Goal: Transaction & Acquisition: Purchase product/service

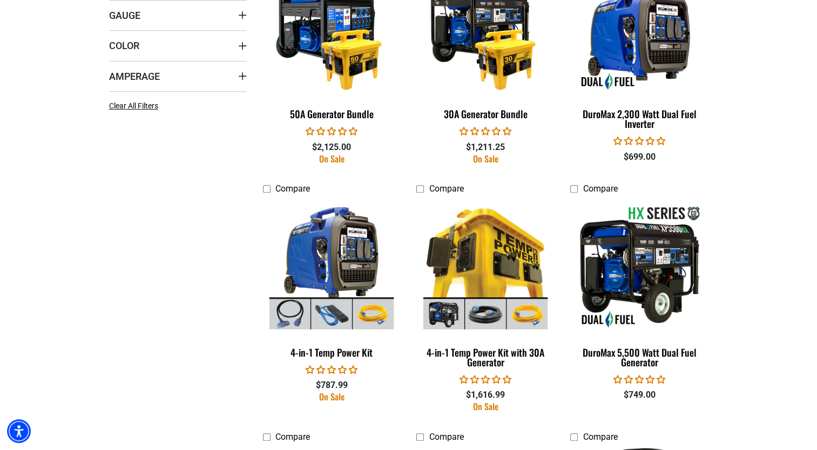
scroll to position [693, 0]
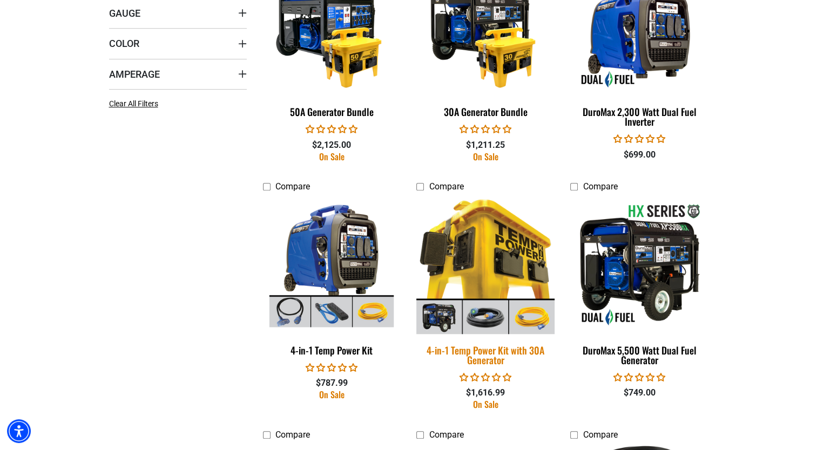
click at [493, 276] on img at bounding box center [485, 265] width 151 height 138
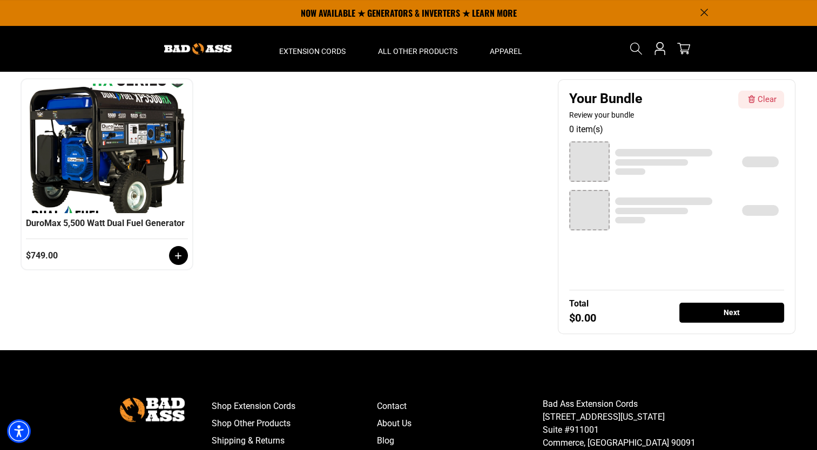
scroll to position [184, 0]
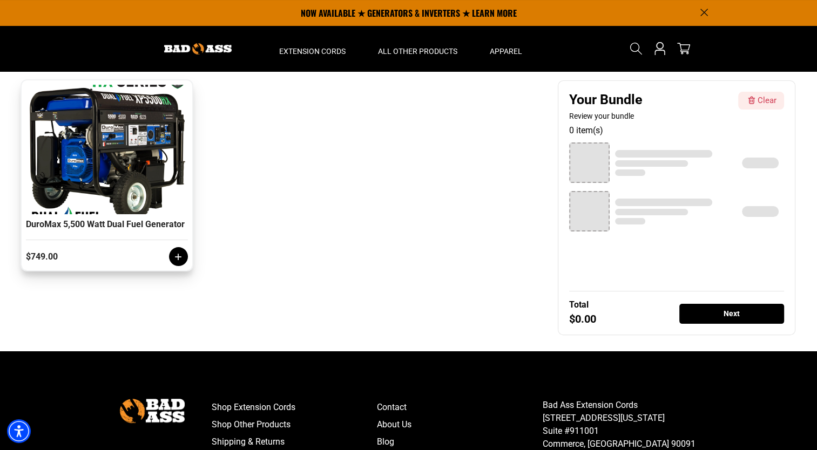
click at [178, 262] on icon at bounding box center [178, 257] width 11 height 11
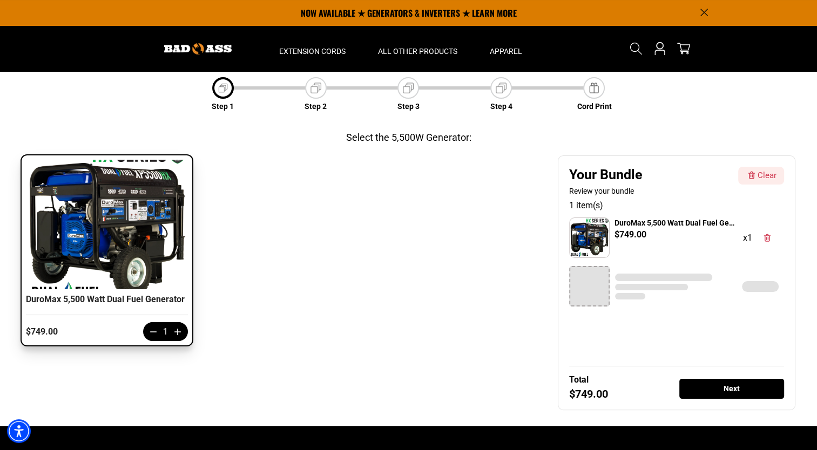
scroll to position [0, 0]
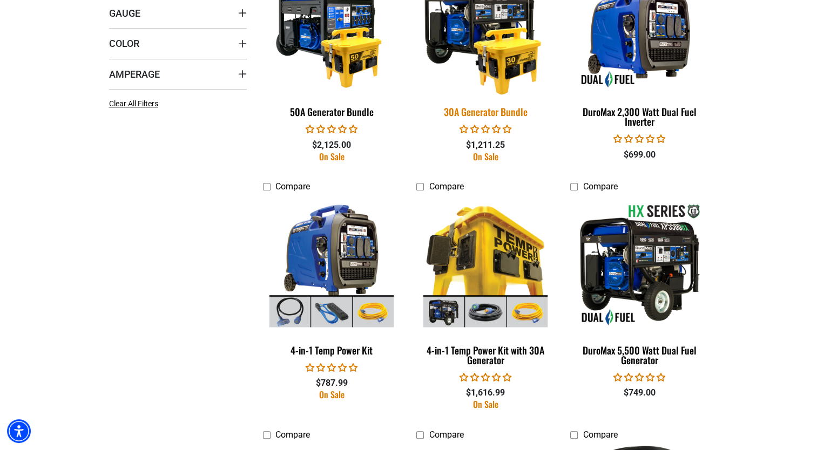
click at [477, 51] on img at bounding box center [485, 26] width 151 height 138
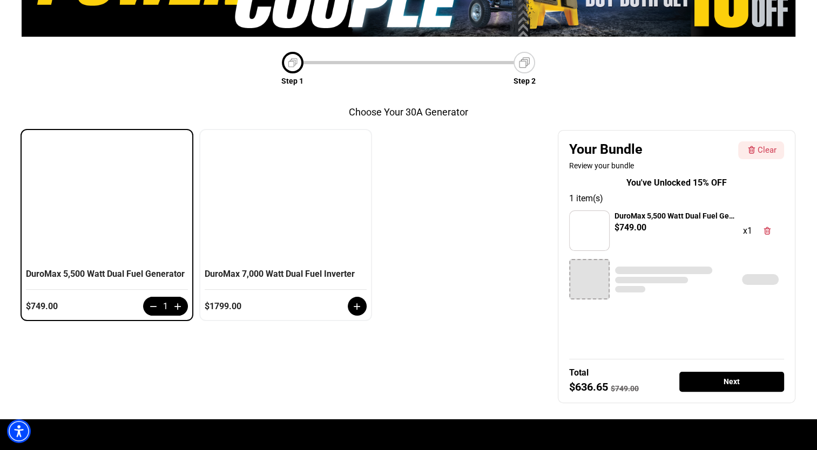
scroll to position [171, 0]
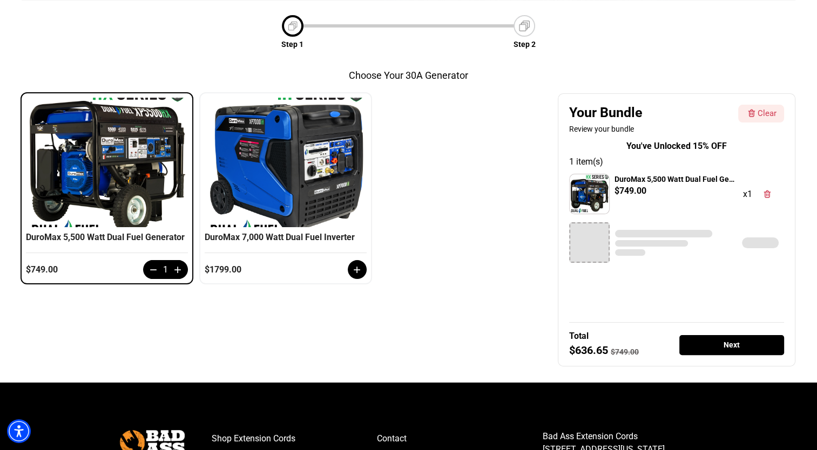
click at [712, 341] on div "Next" at bounding box center [731, 345] width 105 height 20
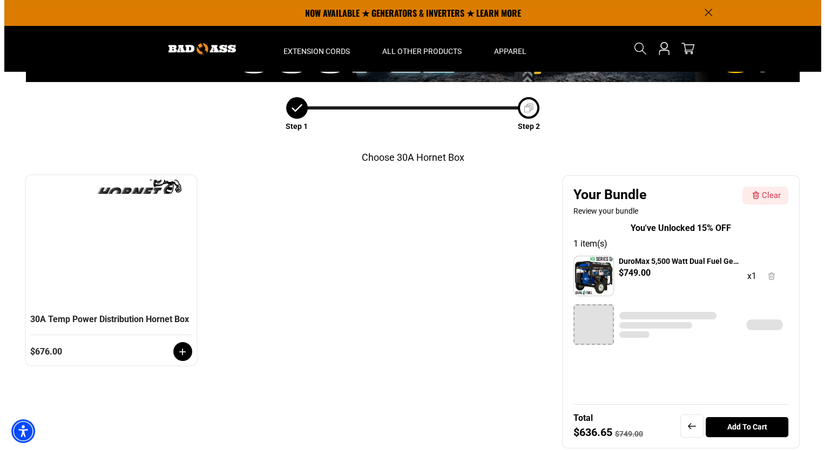
scroll to position [87, 0]
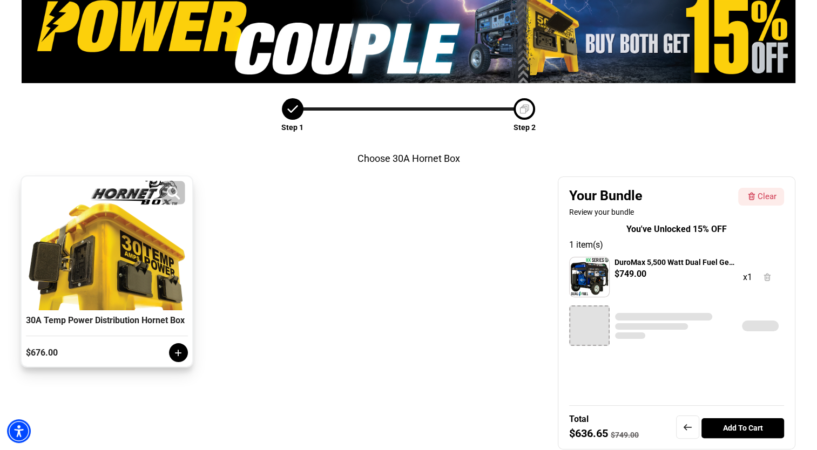
click at [138, 278] on div at bounding box center [107, 246] width 157 height 130
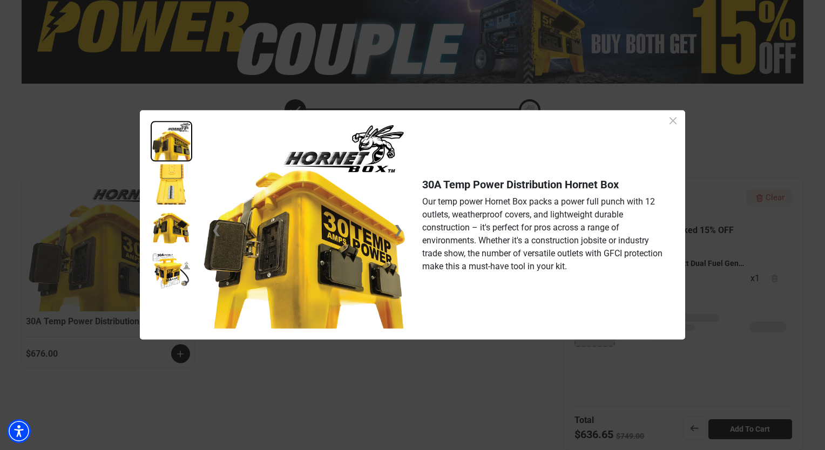
click at [174, 187] on img at bounding box center [172, 184] width 42 height 40
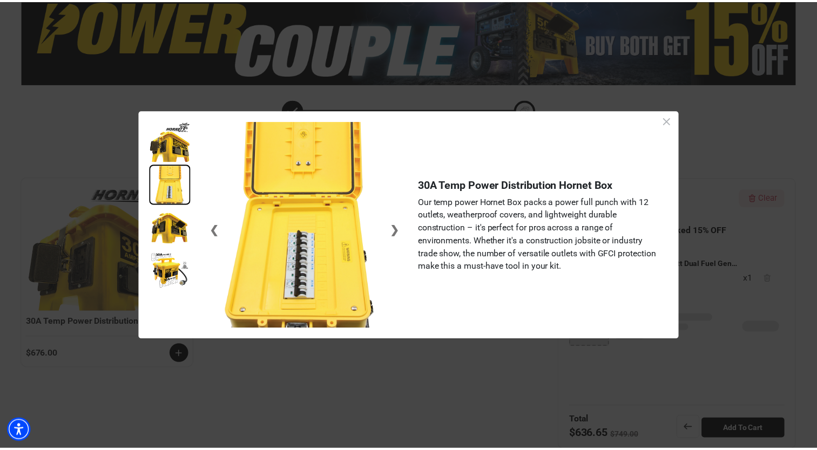
scroll to position [2, 0]
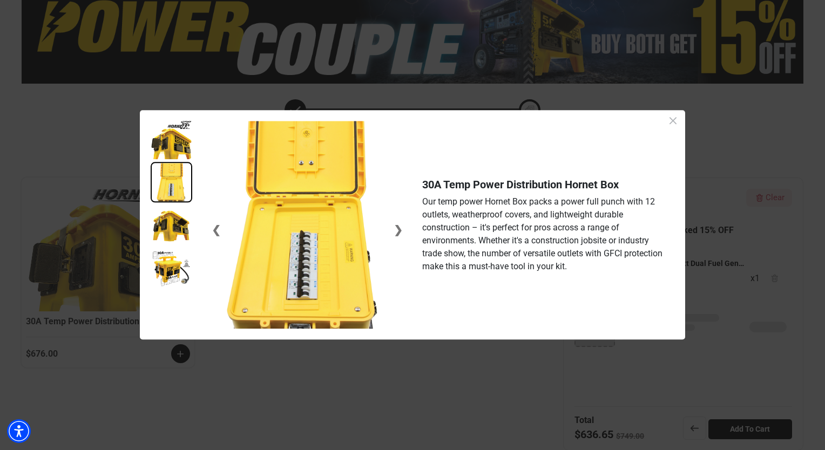
click at [172, 231] on img at bounding box center [172, 225] width 42 height 40
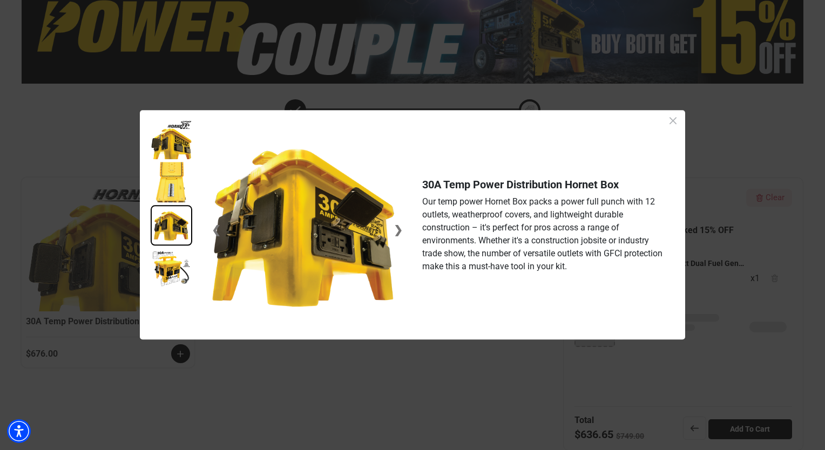
click at [171, 268] on img at bounding box center [172, 268] width 42 height 40
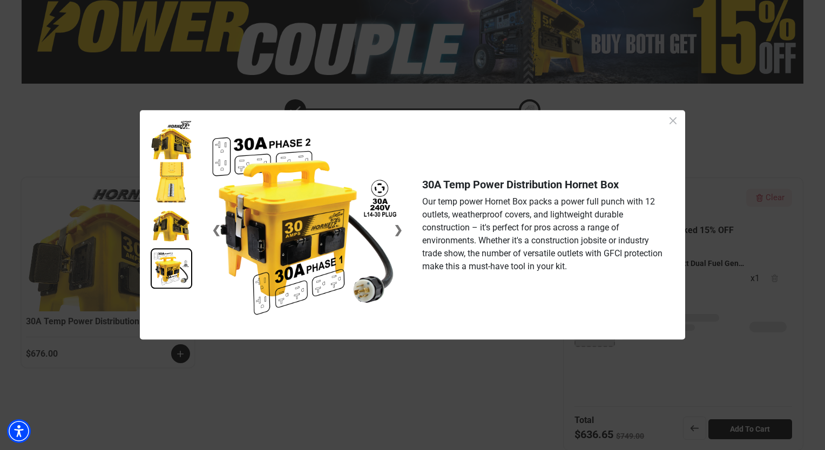
click at [673, 122] on icon "Close dialog" at bounding box center [673, 120] width 7 height 7
